Goal: Check status: Check status

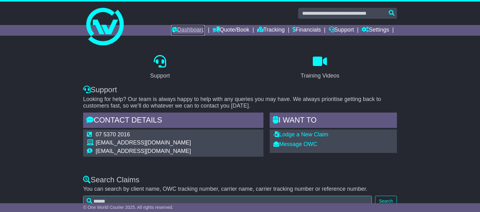
click at [181, 29] on link "Dashboard" at bounding box center [187, 30] width 33 height 11
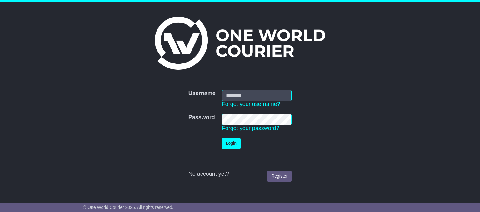
click at [248, 98] on input "Username" at bounding box center [257, 95] width 70 height 11
type input "**********"
click at [230, 145] on button "Login" at bounding box center [231, 143] width 19 height 11
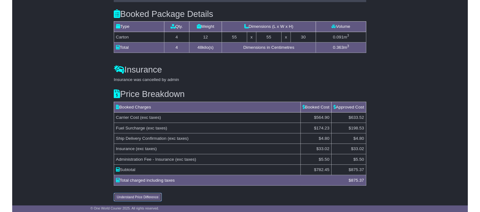
scroll to position [567, 0]
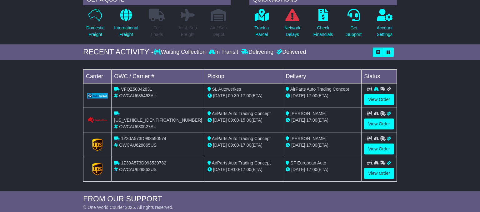
scroll to position [56, 0]
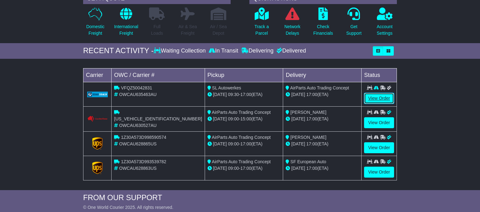
click at [381, 97] on link "View Order" at bounding box center [379, 98] width 30 height 11
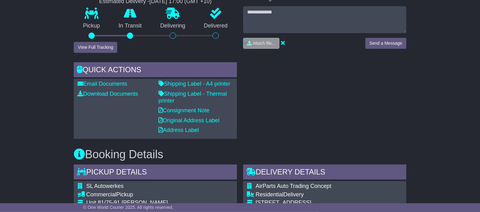
scroll to position [137, 0]
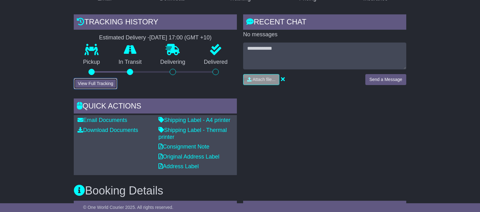
click at [105, 85] on button "View Full Tracking" at bounding box center [95, 83] width 43 height 11
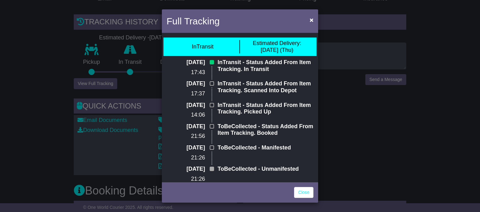
scroll to position [0, 0]
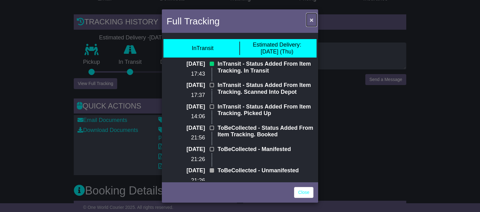
click at [310, 21] on span "×" at bounding box center [311, 19] width 4 height 7
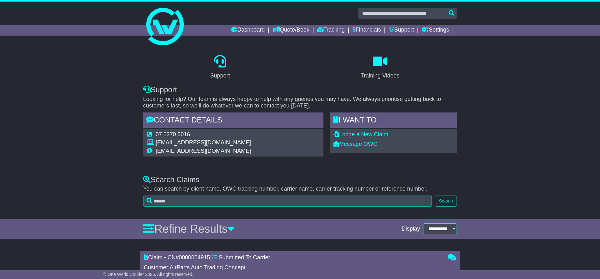
select select "**"
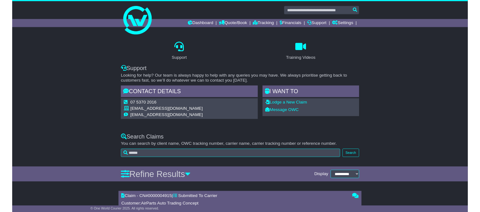
scroll to position [151, 0]
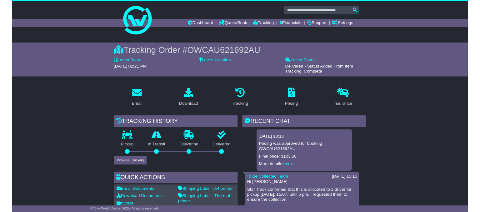
scroll to position [529, 0]
